Goal: Find contact information: Find contact information

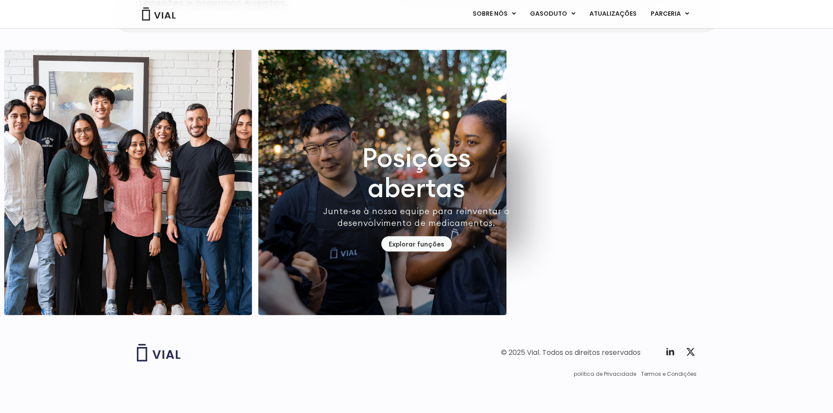
scroll to position [2542, 0]
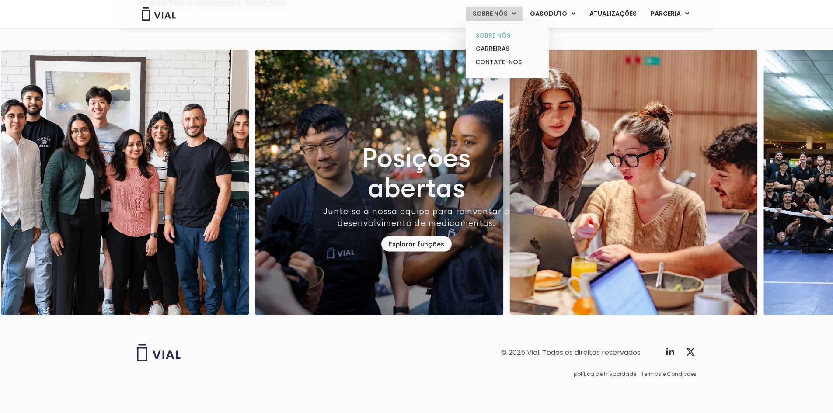
click at [497, 33] on font "SOBRE NÓS" at bounding box center [493, 35] width 35 height 9
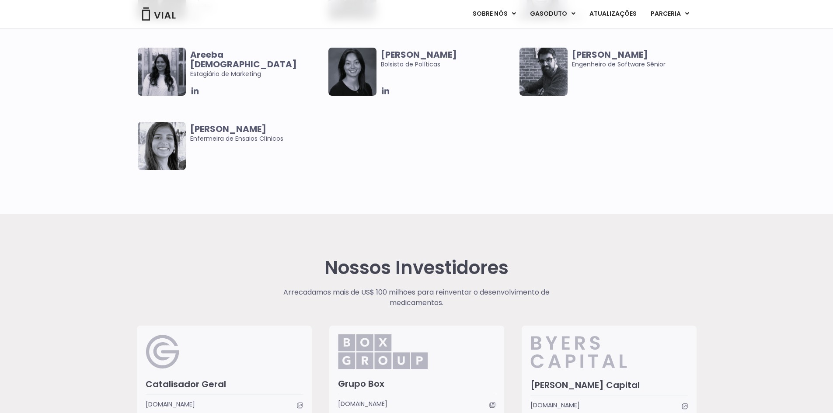
scroll to position [1861, 0]
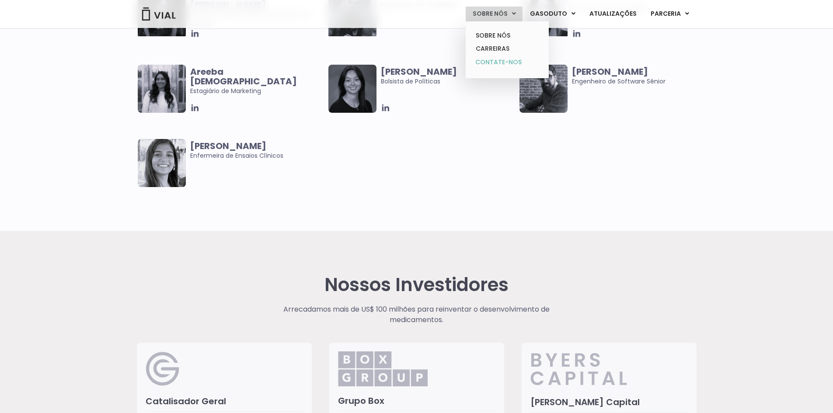
click at [510, 62] on font "CONTATE-NOS" at bounding box center [499, 62] width 46 height 9
